Goal: Communication & Community: Answer question/provide support

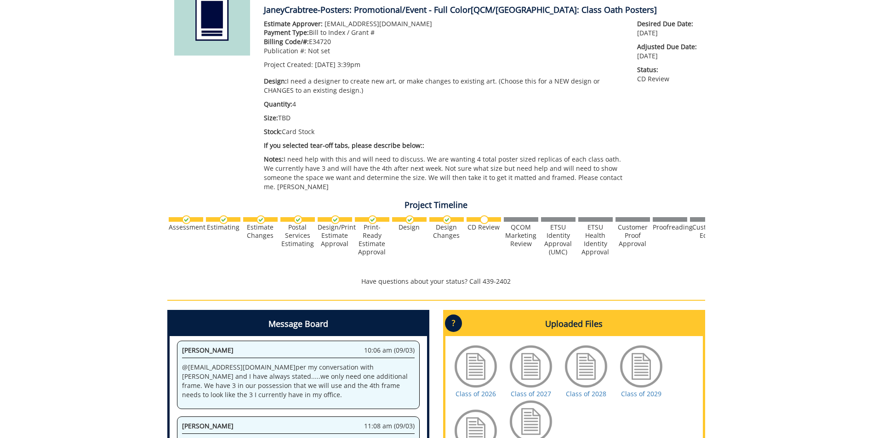
scroll to position [230, 0]
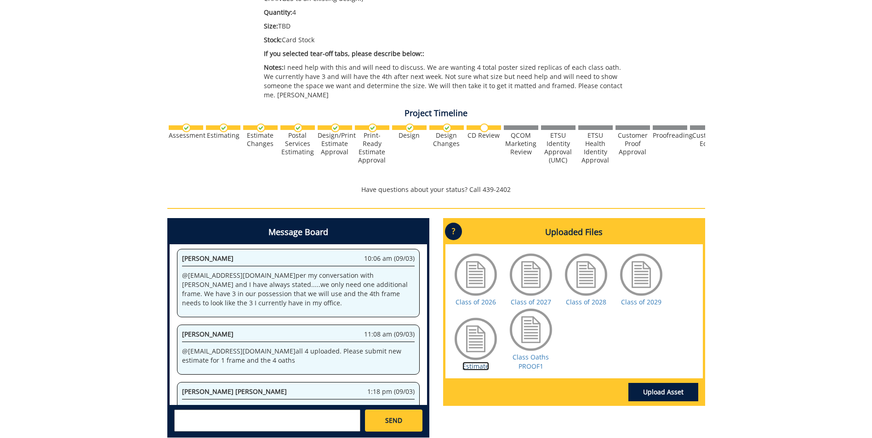
click at [476, 362] on link "Estimate" at bounding box center [475, 366] width 27 height 9
click at [527, 354] on link "Class Oaths PROOF1" at bounding box center [530, 362] width 36 height 18
click at [274, 410] on textarea at bounding box center [267, 421] width 186 height 22
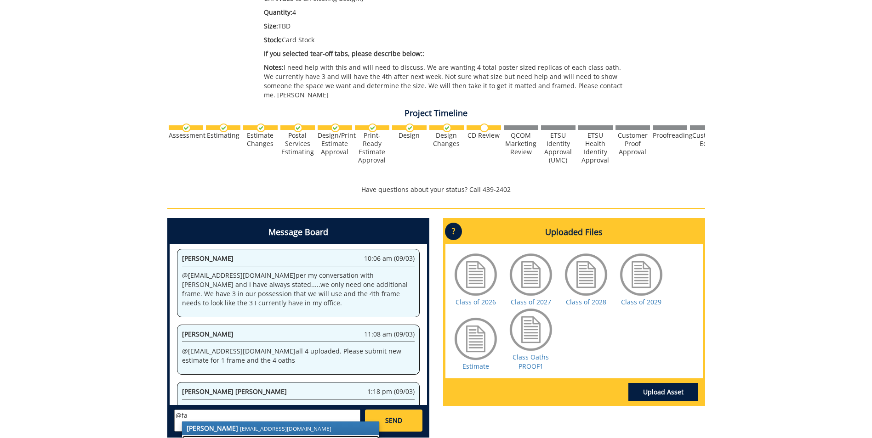
click at [260, 438] on small "[PERSON_NAME][EMAIL_ADDRESS][DOMAIN_NAME]" at bounding box center [307, 442] width 135 height 7
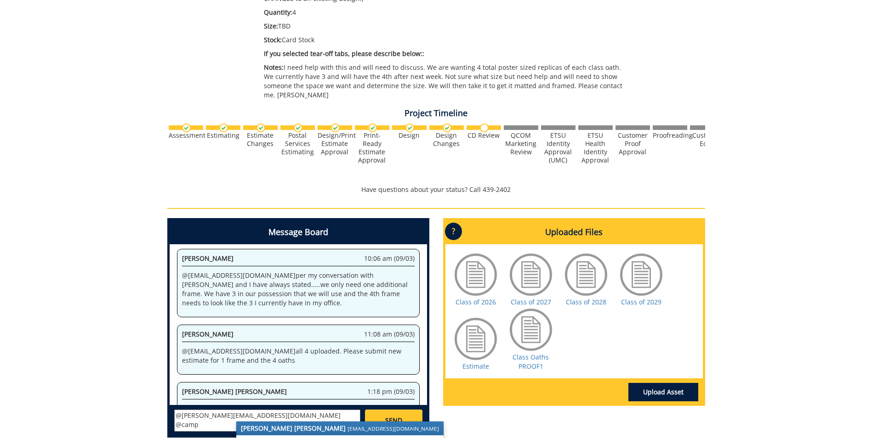
click at [283, 424] on strong "[PERSON_NAME] [PERSON_NAME]" at bounding box center [293, 428] width 105 height 9
type textarea "@faust@etsu.edu @campbelltc@etsu.edu can you change the border to look like the…"
click at [399, 416] on span "SEND" at bounding box center [393, 420] width 17 height 9
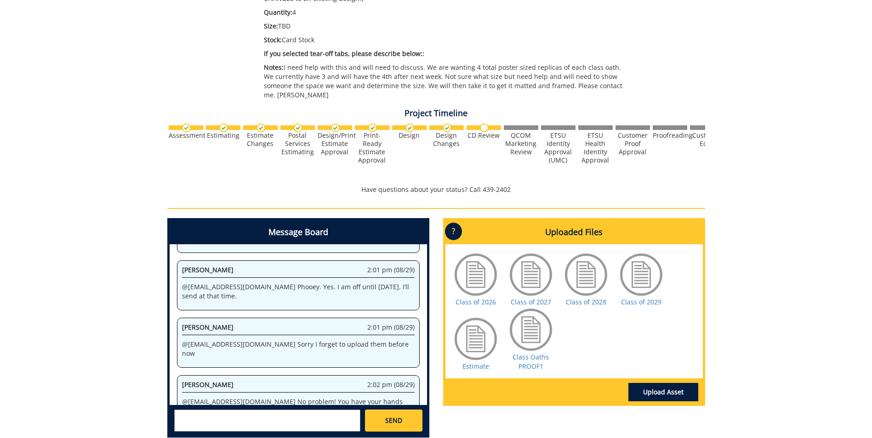
scroll to position [121932, 0]
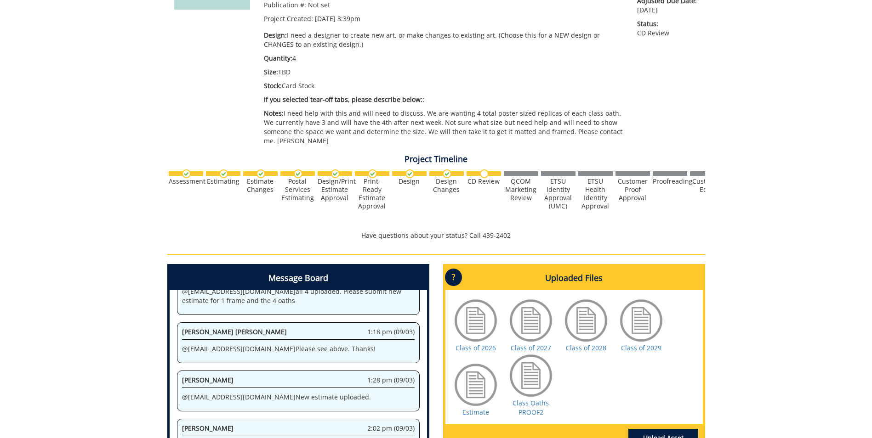
scroll to position [317, 0]
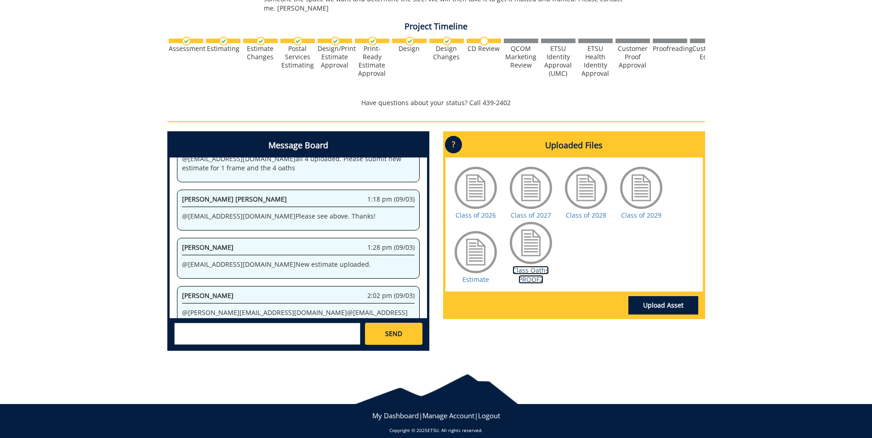
click at [536, 269] on link "Class Oaths PROOF2" at bounding box center [530, 275] width 36 height 18
click at [250, 318] on div "SEND" at bounding box center [298, 333] width 257 height 30
click at [253, 323] on textarea at bounding box center [267, 334] width 186 height 22
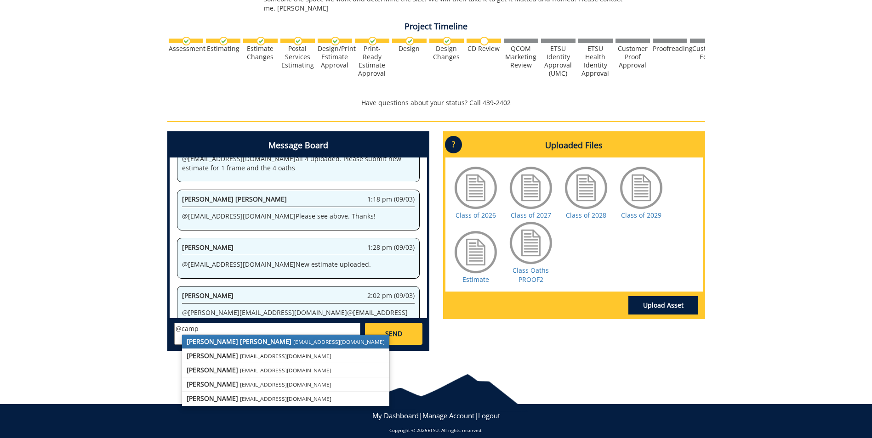
click at [242, 335] on link "[PERSON_NAME] [PERSON_NAME] [PERSON_NAME][EMAIL_ADDRESS][DOMAIN_NAME]" at bounding box center [285, 342] width 207 height 14
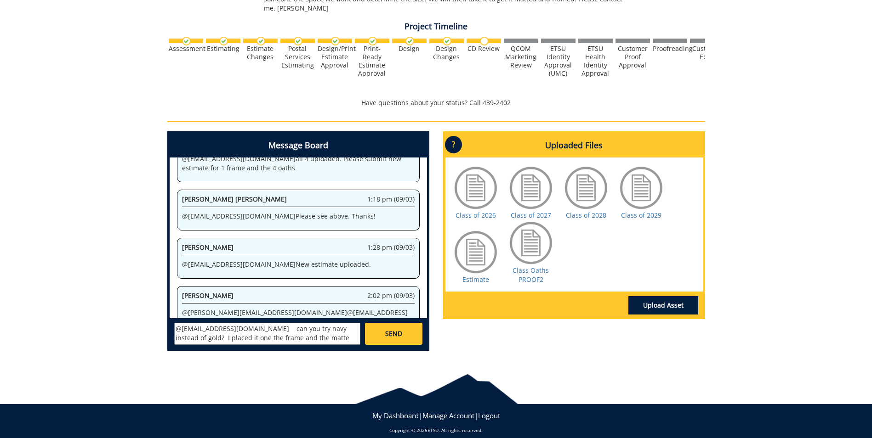
type textarea "@campbelltc@etsu.edu can you try navy instead of gold? I placed it one the fram…"
click at [402, 328] on link "SEND" at bounding box center [393, 334] width 57 height 22
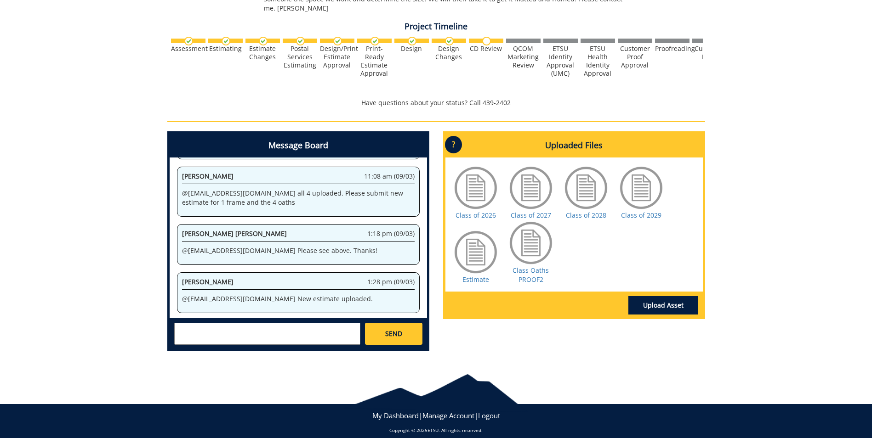
scroll to position [121896, 0]
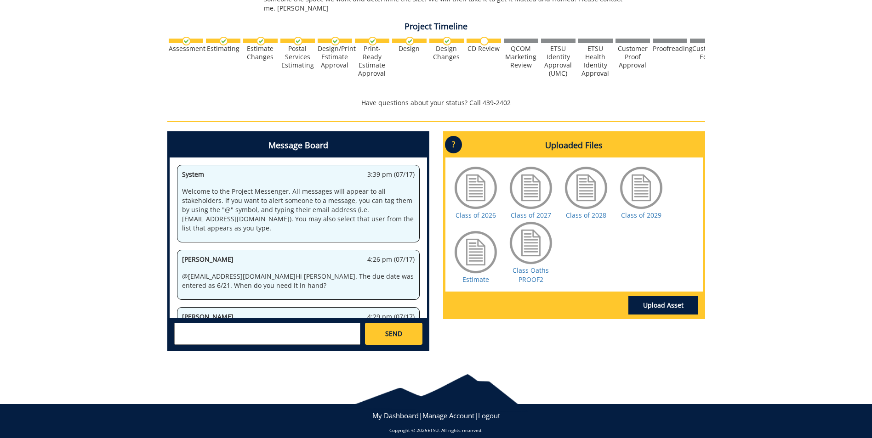
scroll to position [1432, 0]
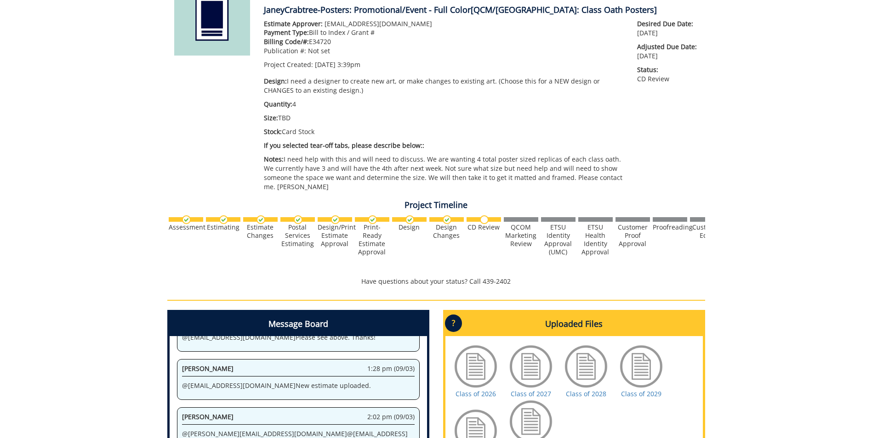
scroll to position [276, 0]
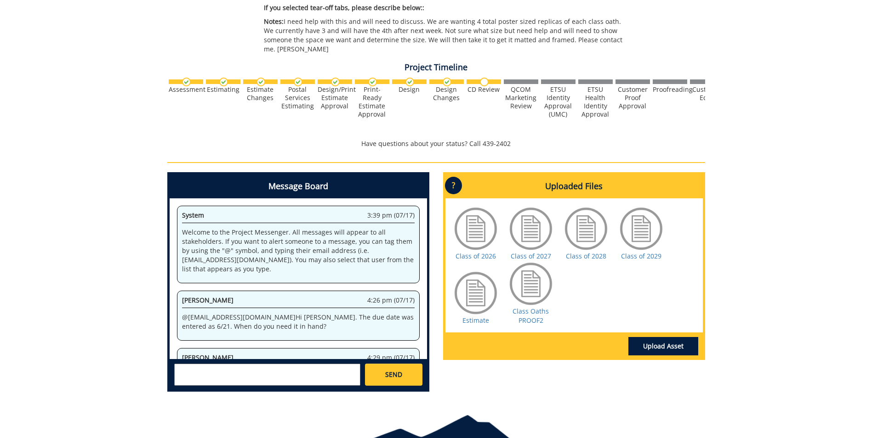
scroll to position [1432, 0]
